Goal: Book appointment/travel/reservation

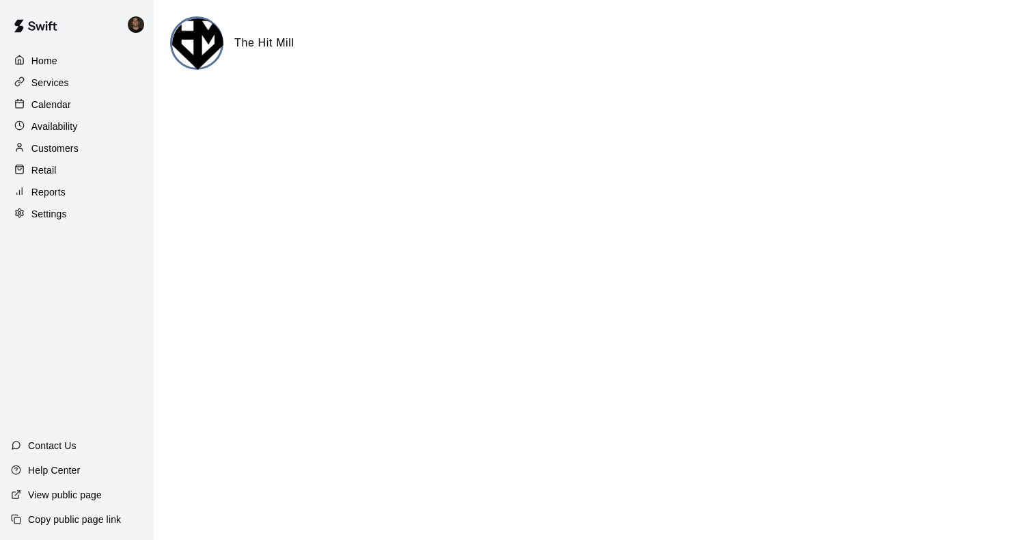
click at [60, 99] on p "Calendar" at bounding box center [51, 105] width 40 height 14
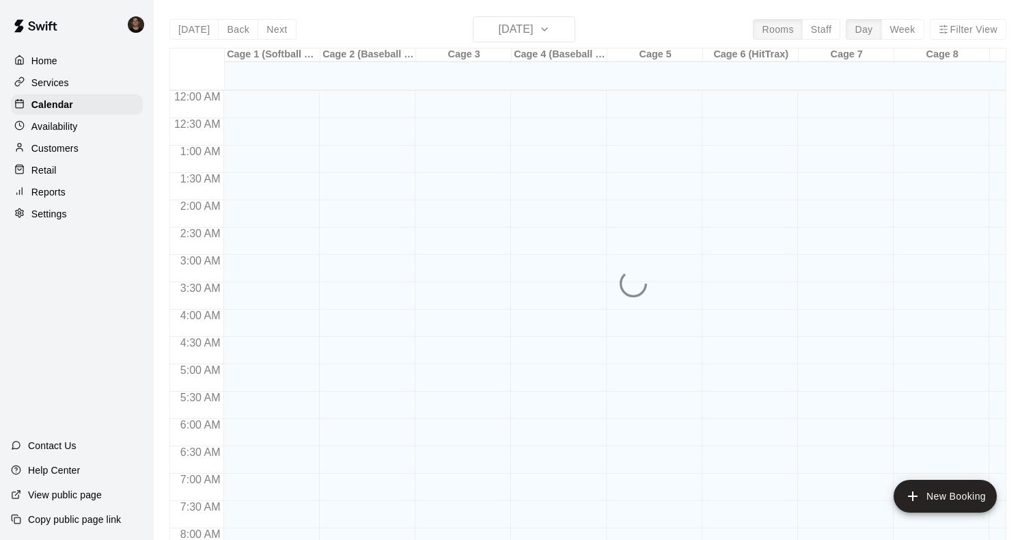
scroll to position [807, 0]
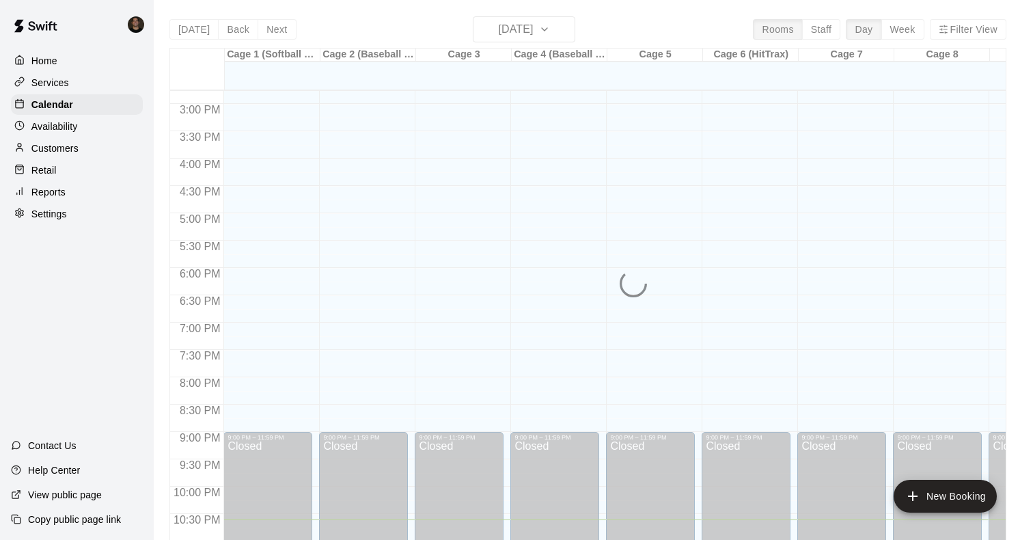
click at [533, 43] on div "[DATE] Back [DATE][DATE] Rooms Staff Day Week Filter View" at bounding box center [587, 31] width 837 height 31
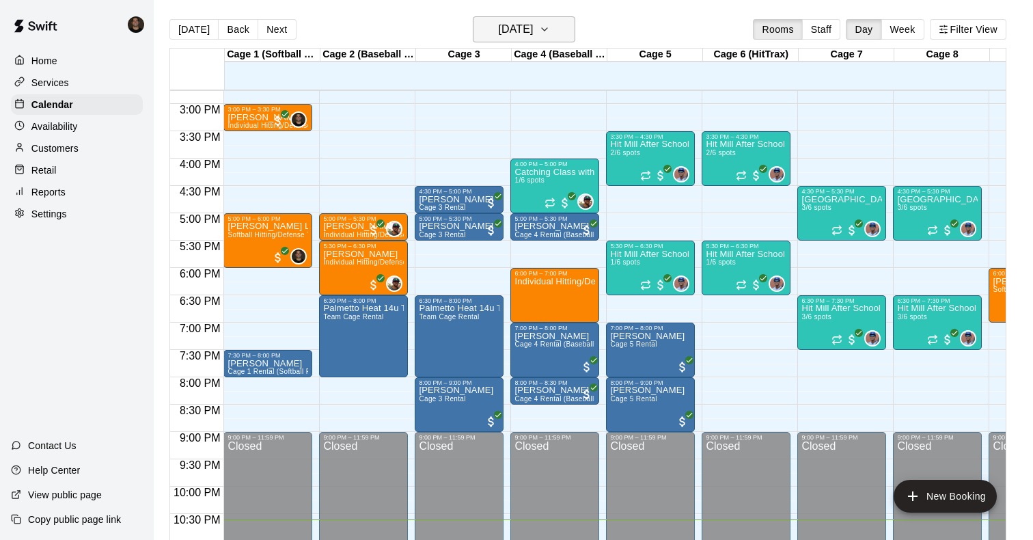
click at [533, 26] on h6 "[DATE]" at bounding box center [515, 29] width 35 height 19
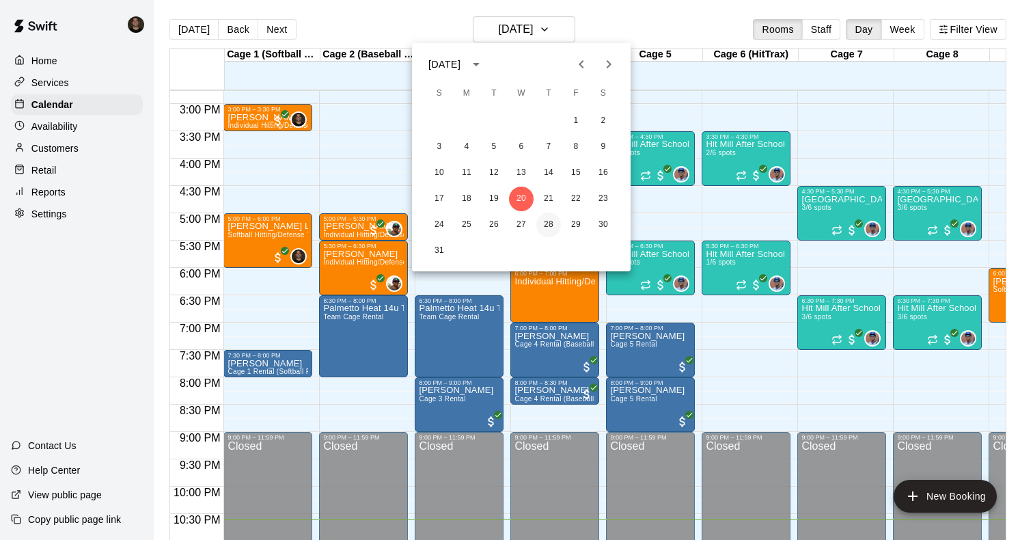
click at [546, 223] on button "28" at bounding box center [548, 225] width 25 height 25
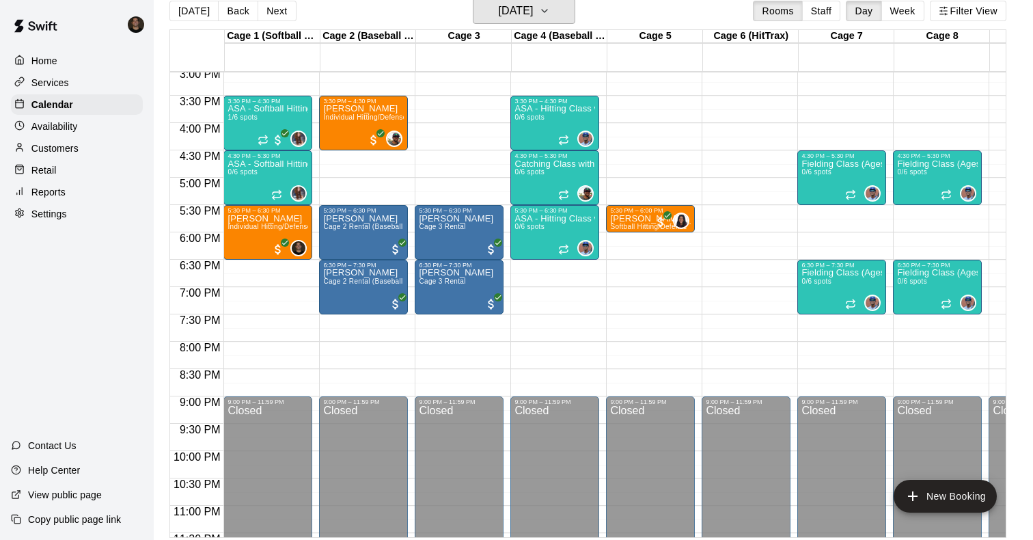
scroll to position [804, 0]
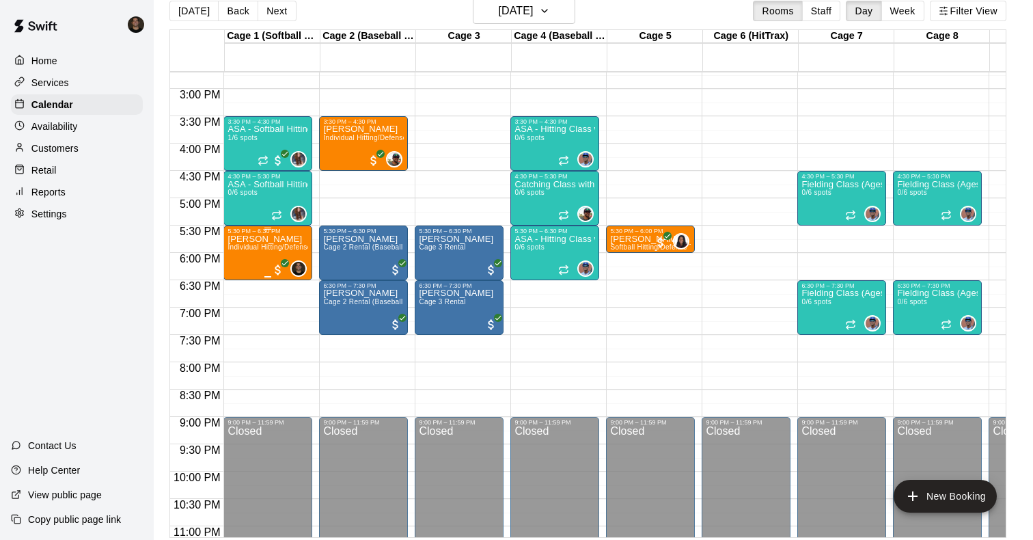
click at [262, 256] on div "[PERSON_NAME] Individual Hitting/Defense Training: 1 hour" at bounding box center [268, 504] width 81 height 540
click at [295, 333] on div at bounding box center [516, 270] width 1033 height 540
click at [244, 256] on div "[PERSON_NAME] Individual Hitting/Defense Training: 1 hour" at bounding box center [268, 504] width 81 height 540
click at [478, 406] on div at bounding box center [516, 270] width 1033 height 540
